Goal: Task Accomplishment & Management: Manage account settings

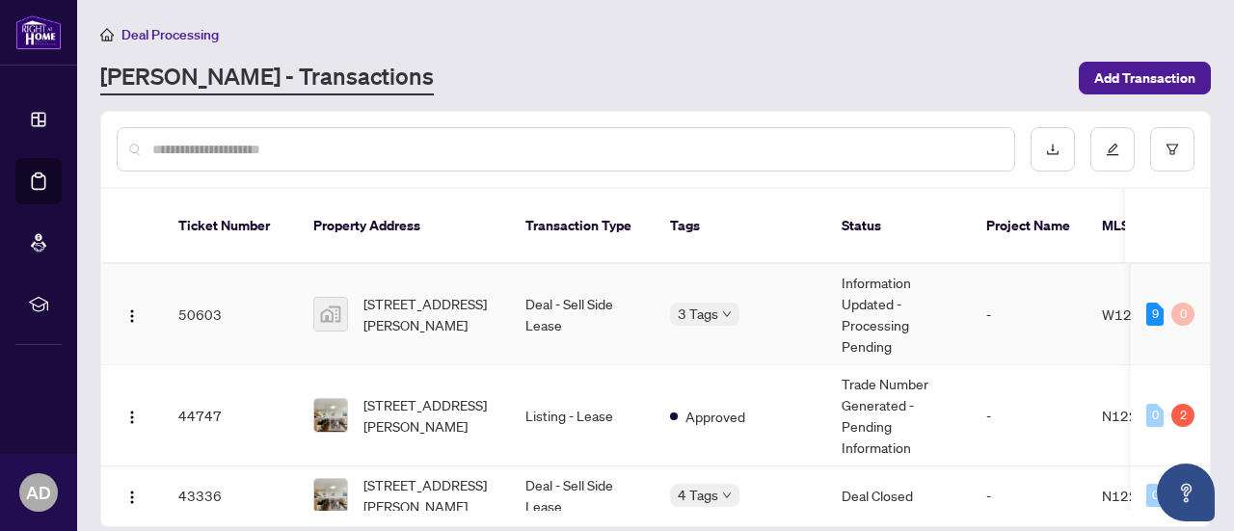
click at [391, 321] on td "110739 Annie Craig Drive, Etobicoke, ON, Canada" at bounding box center [404, 314] width 212 height 101
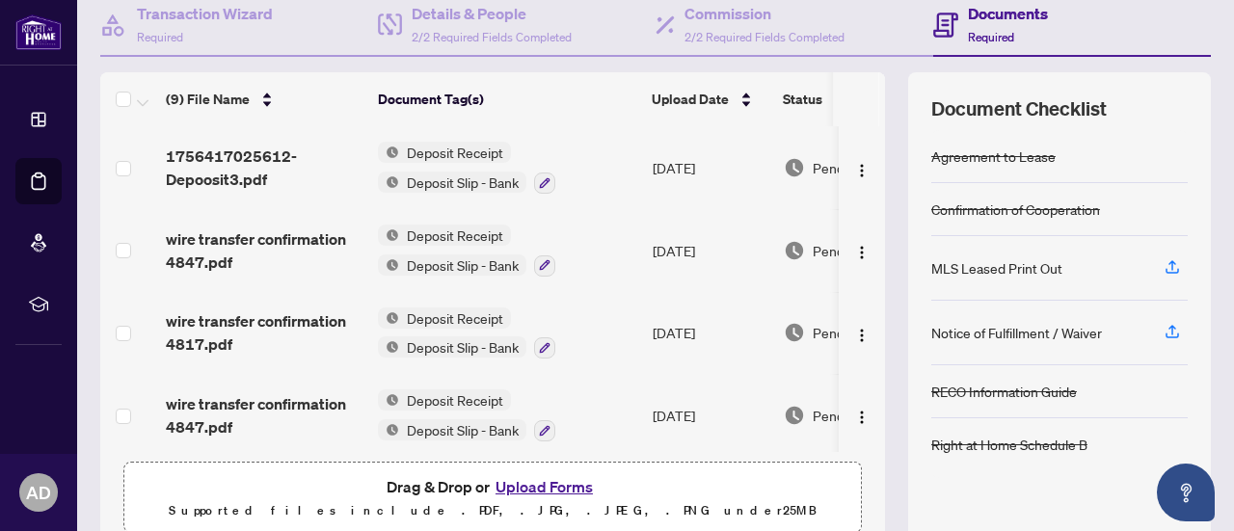
scroll to position [96, 0]
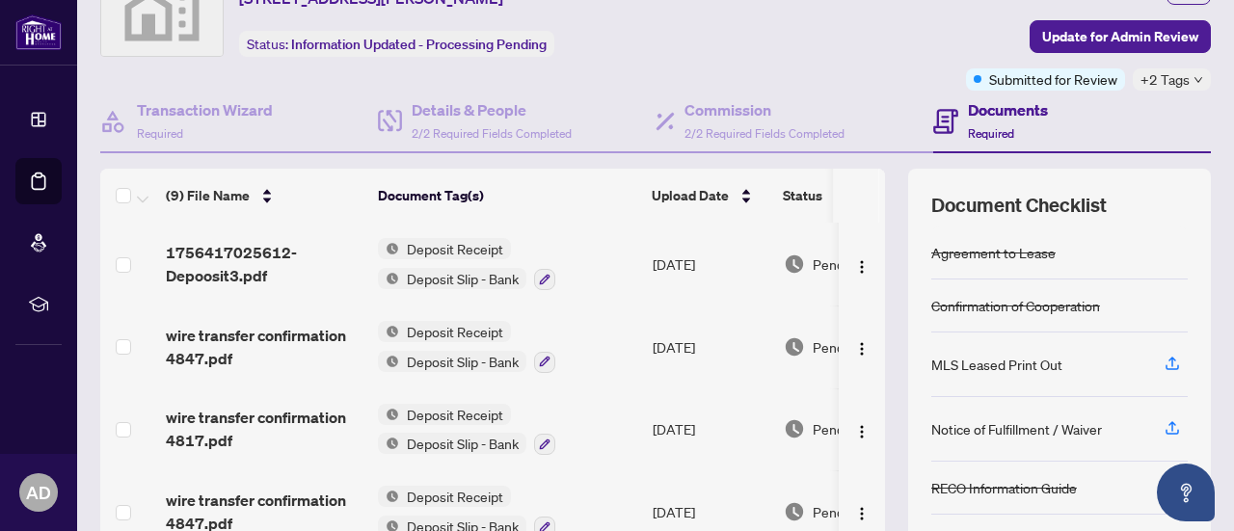
click at [1001, 111] on h4 "Documents" at bounding box center [1008, 109] width 80 height 23
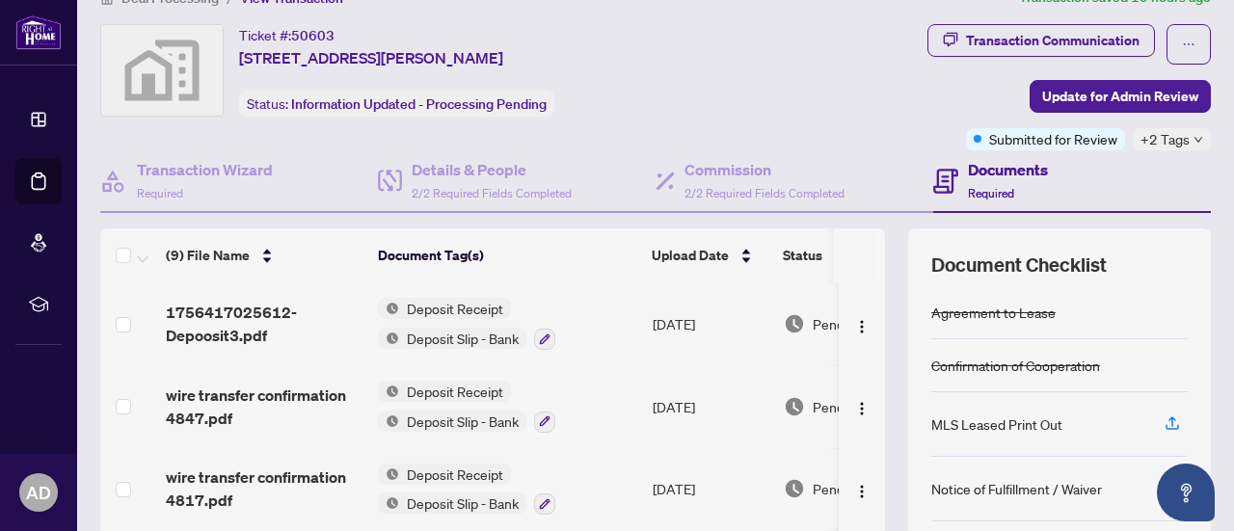
scroll to position [0, 0]
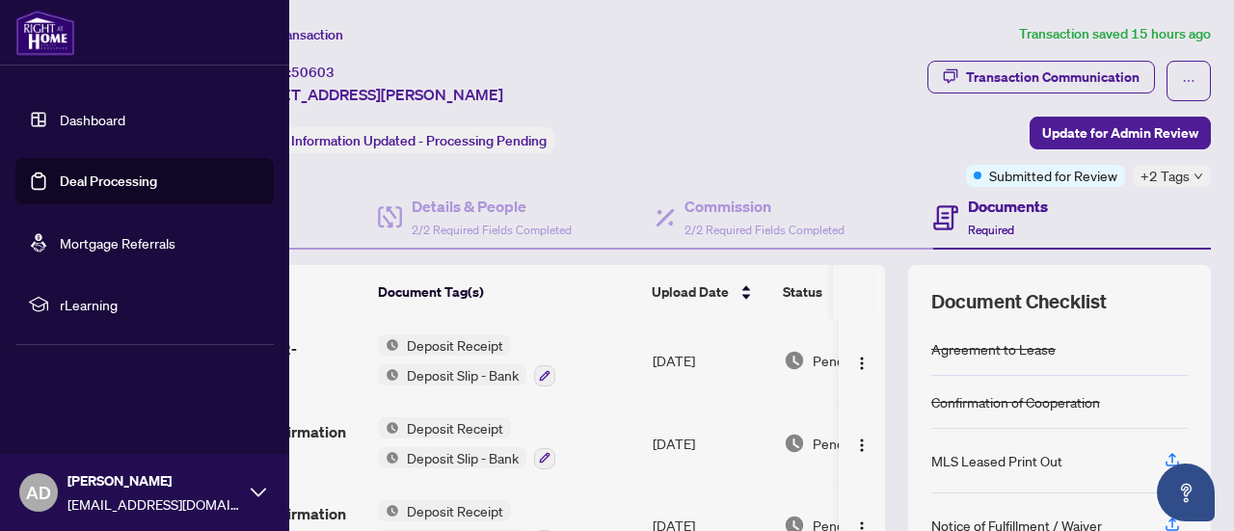
click at [60, 181] on link "Deal Processing" at bounding box center [108, 181] width 97 height 17
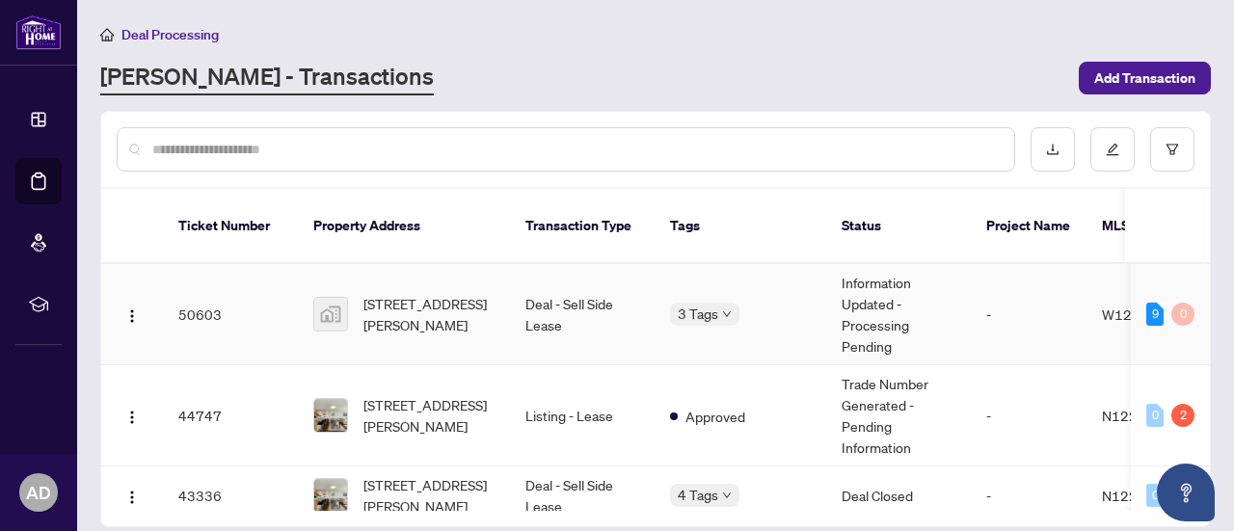
click at [496, 294] on td "110739 Annie Craig Drive, Etobicoke, ON, Canada" at bounding box center [404, 314] width 212 height 101
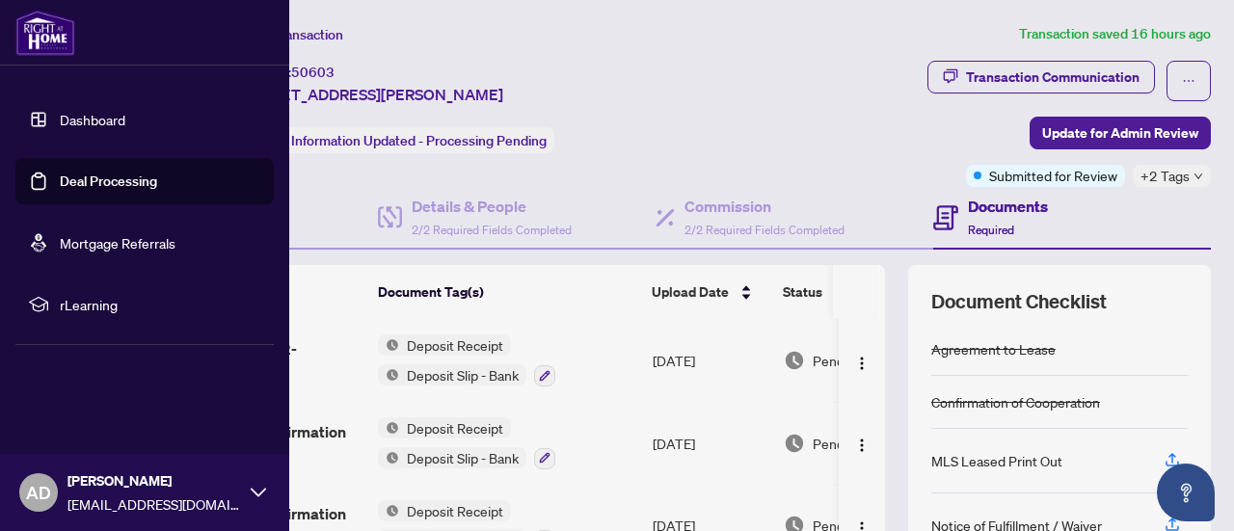
click at [122, 177] on link "Deal Processing" at bounding box center [108, 181] width 97 height 17
